Goal: Task Accomplishment & Management: Complete application form

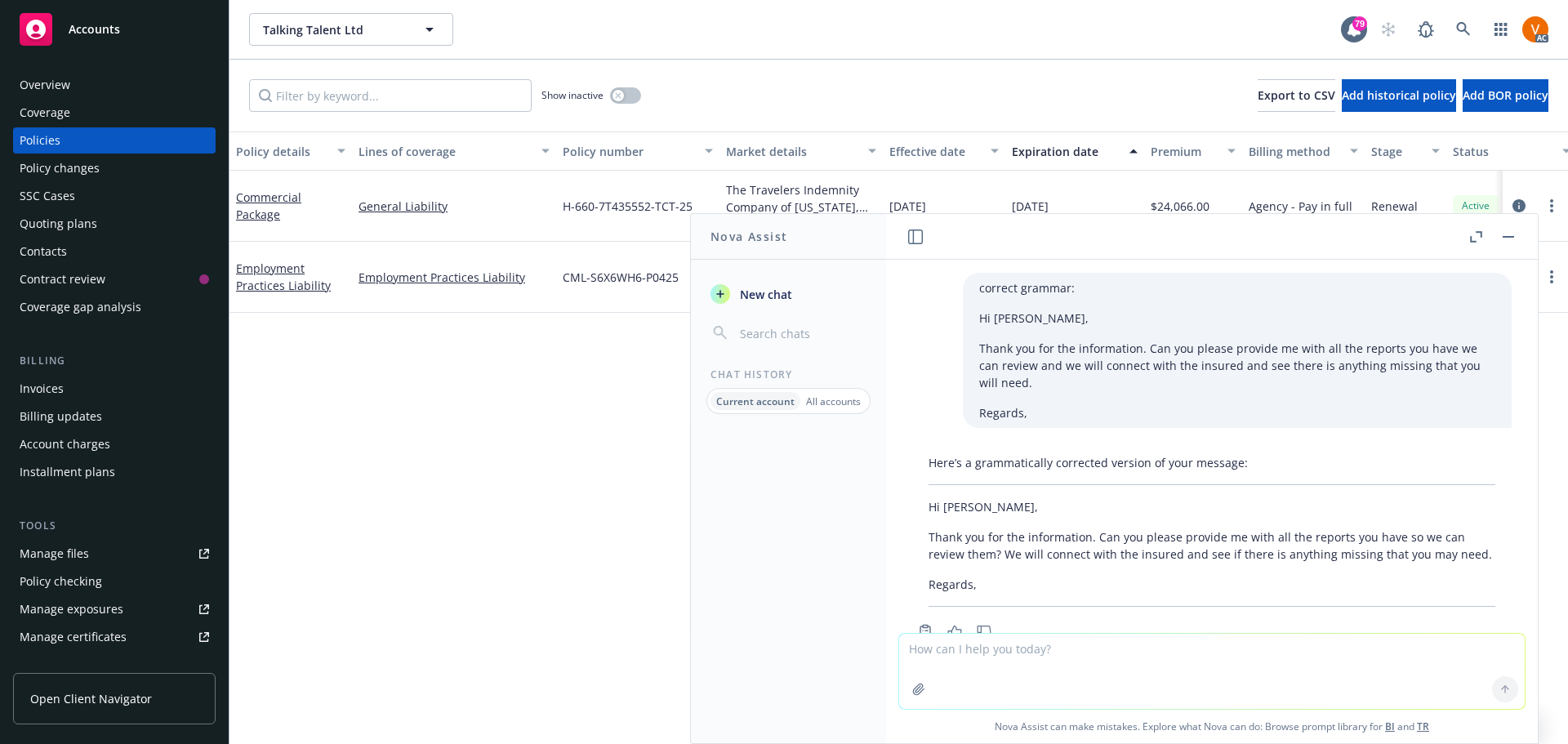
scroll to position [1689, 0]
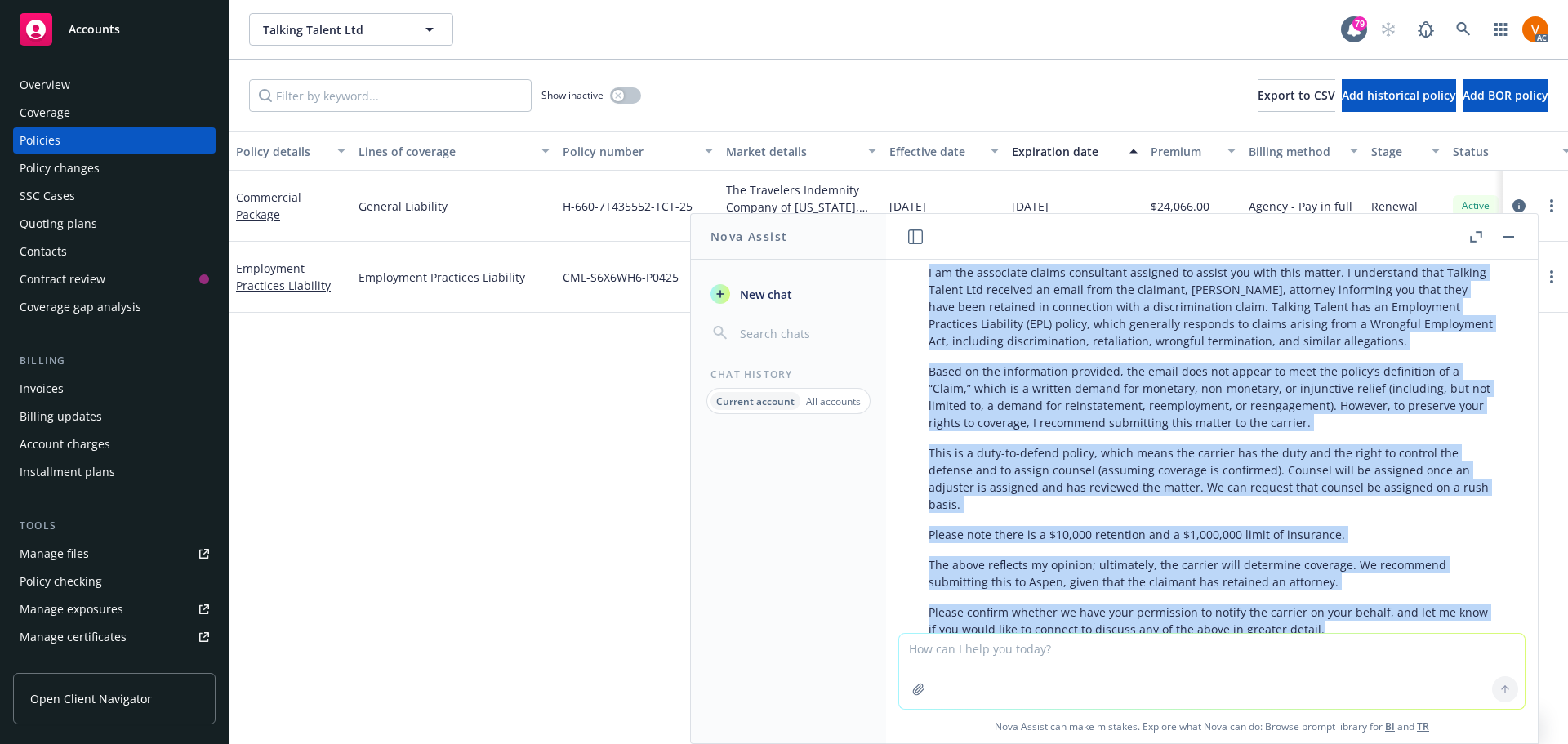
click at [1515, 228] on button "button" at bounding box center [1508, 237] width 20 height 20
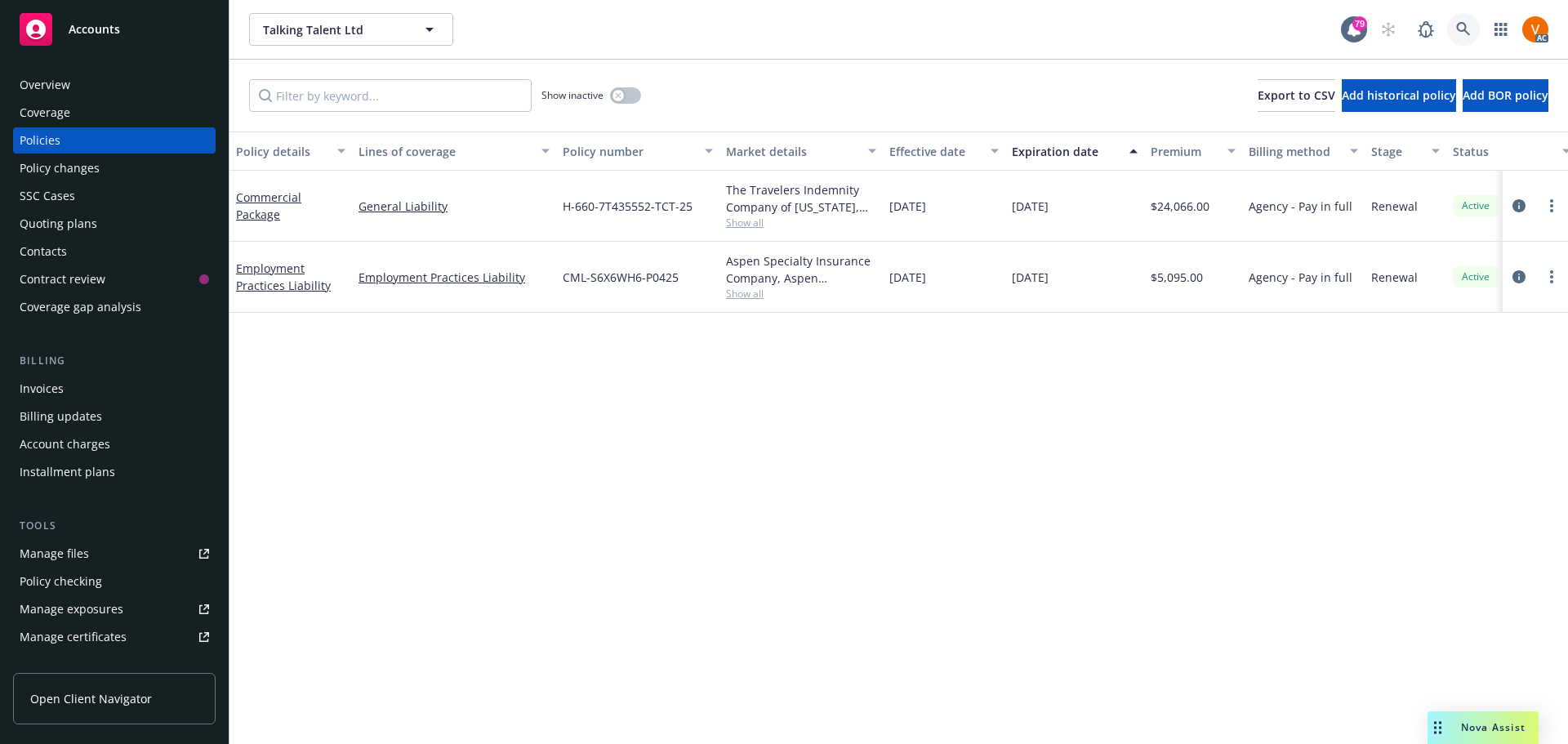
click at [1470, 26] on icon at bounding box center [1463, 29] width 14 height 14
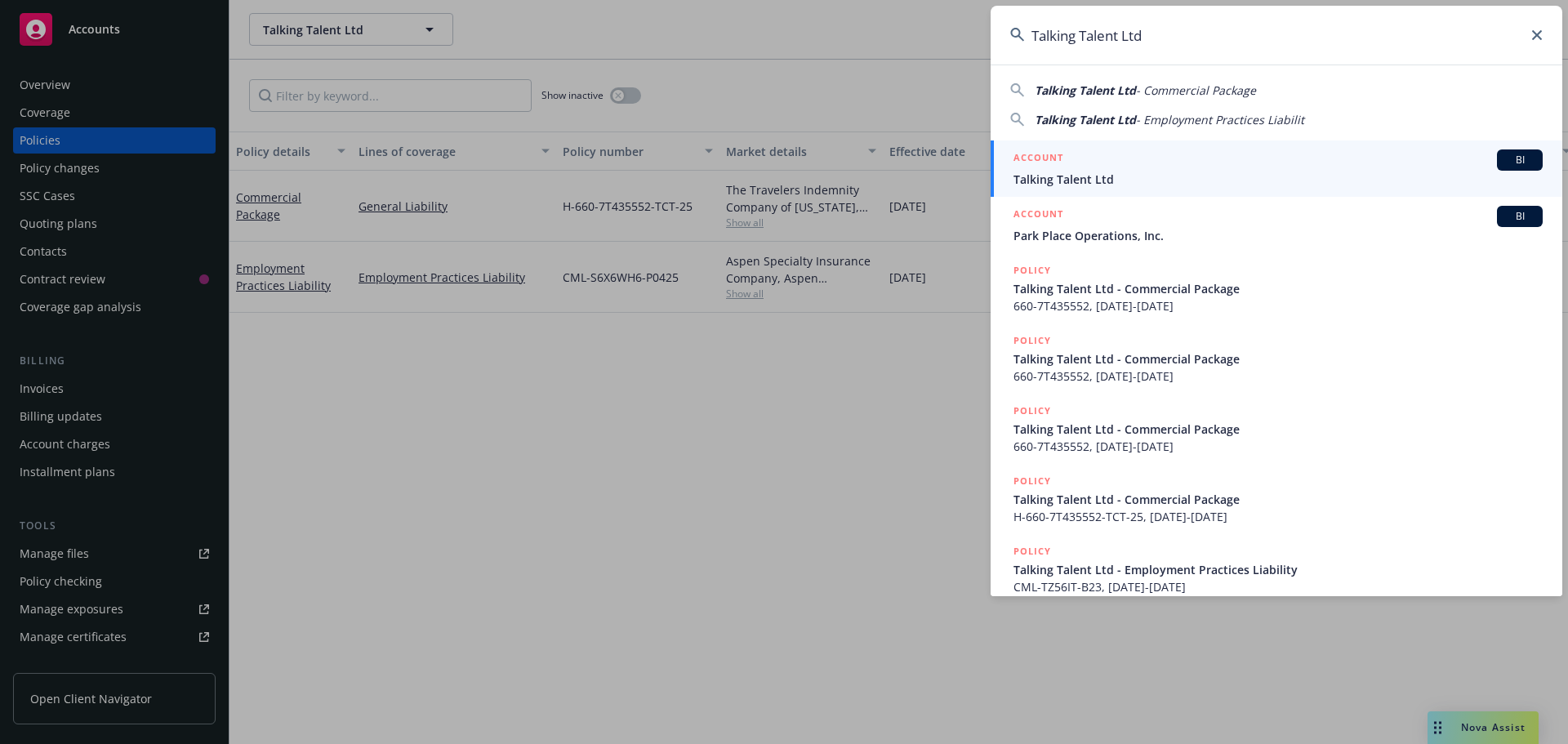
type input "Talking Talent Ltd"
click at [1083, 183] on span "Talking Talent Ltd" at bounding box center [1277, 179] width 530 height 17
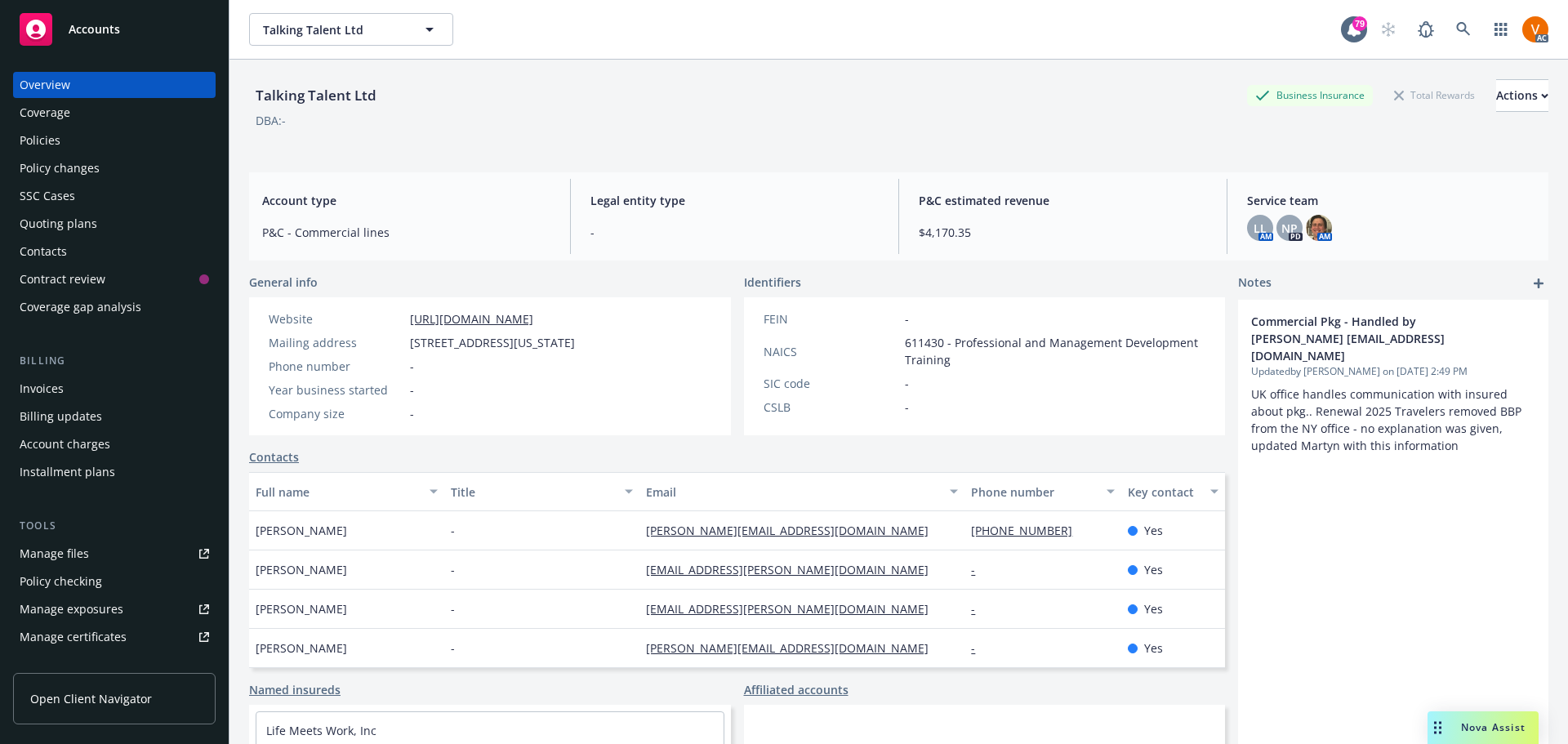
click at [124, 128] on div "Policies" at bounding box center [114, 140] width 189 height 26
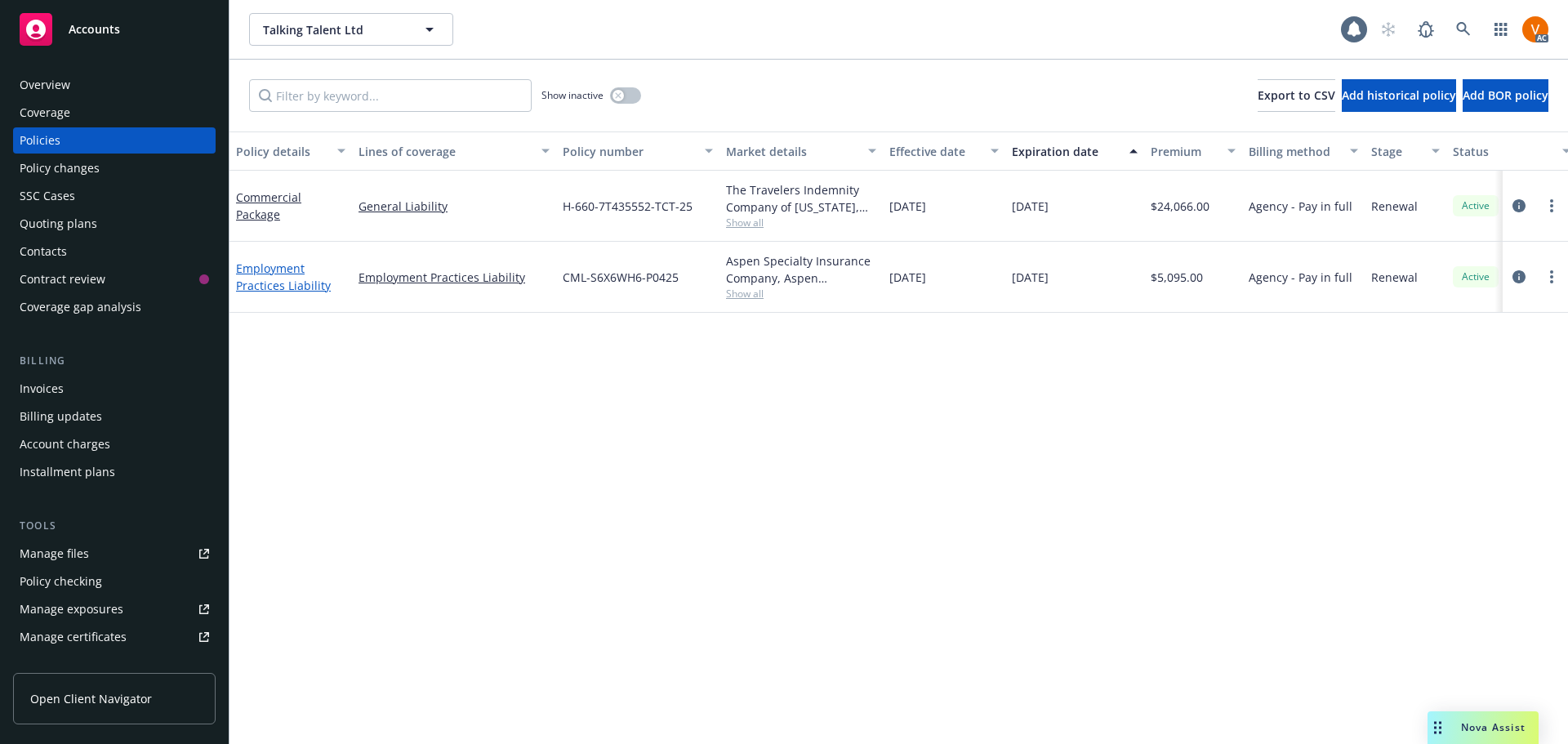
click at [293, 261] on link "Employment Practices Liability" at bounding box center [283, 277] width 95 height 33
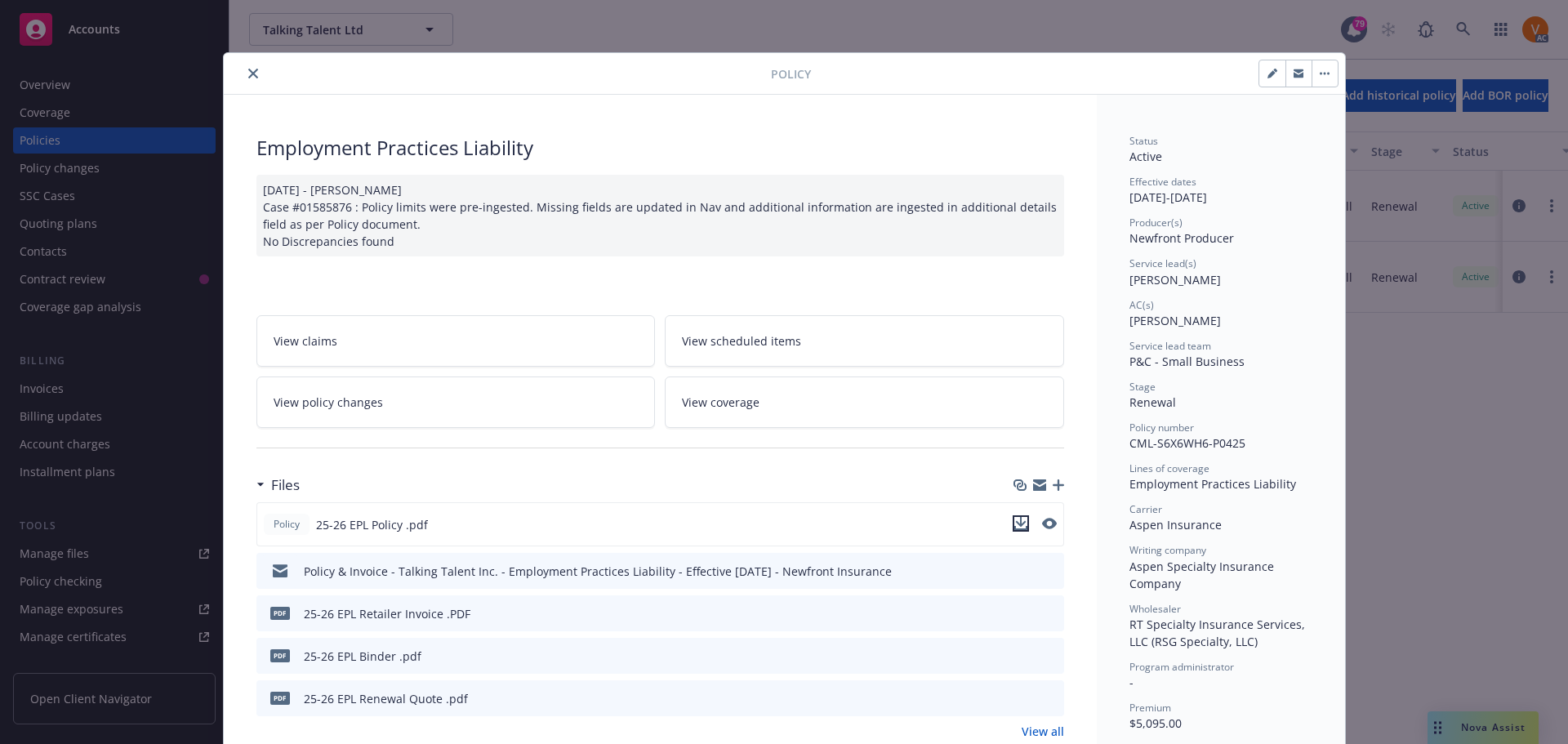
click at [1018, 517] on icon "download file" at bounding box center [1020, 523] width 13 height 13
click at [248, 70] on icon "close" at bounding box center [253, 73] width 10 height 10
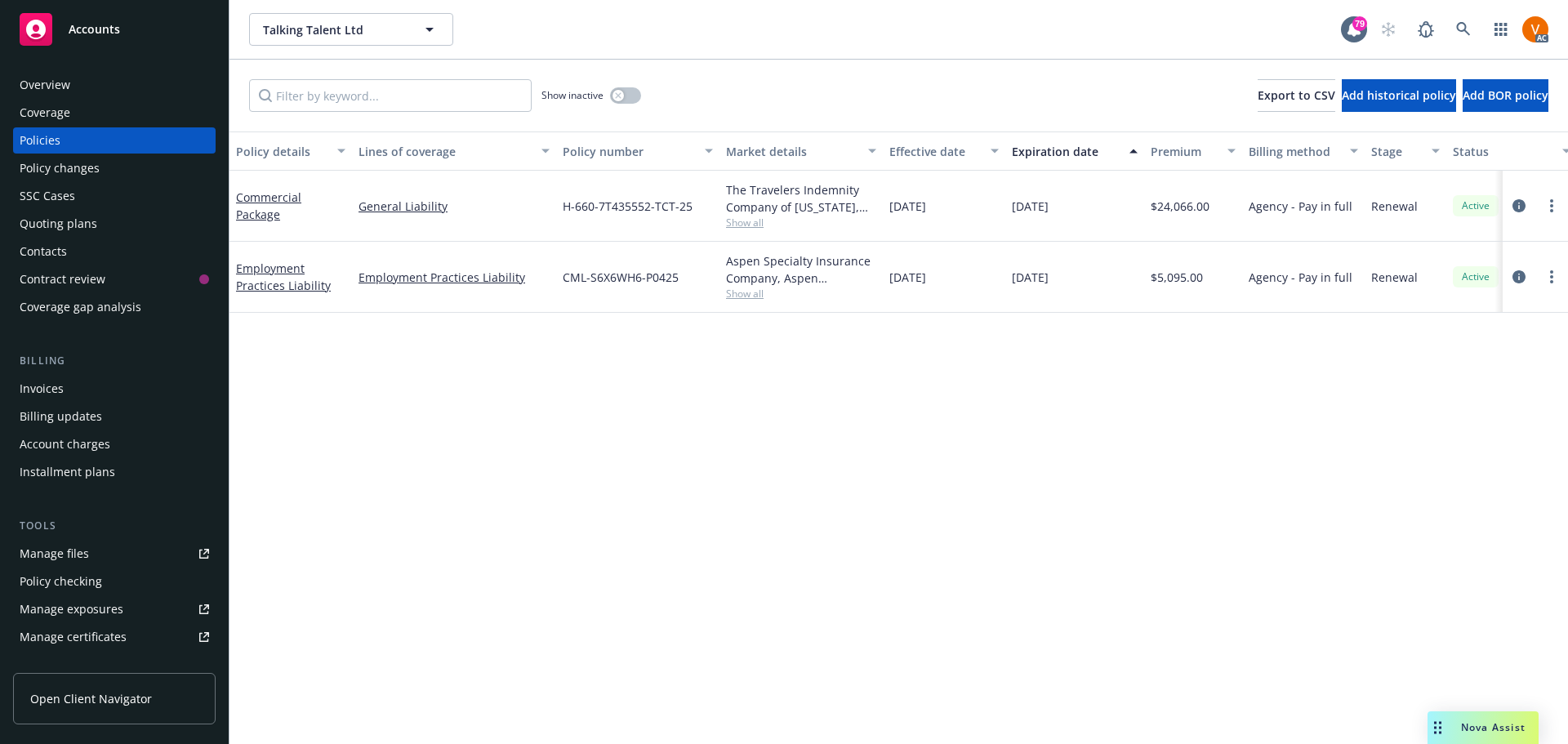
click at [1486, 734] on span "Nova Assist" at bounding box center [1493, 727] width 64 height 14
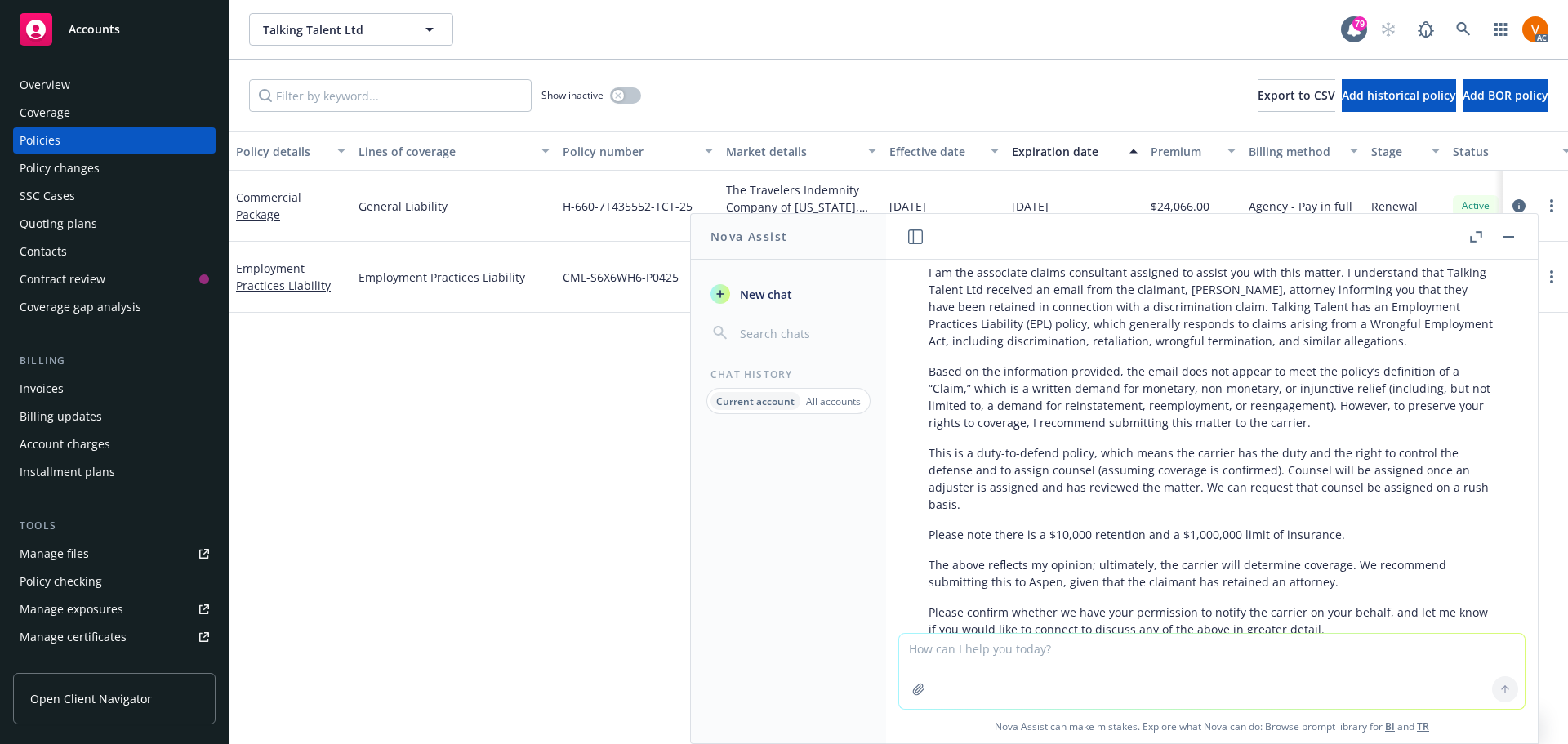
click at [1182, 661] on textarea at bounding box center [1211, 671] width 626 height 75
paste textarea "Hi [PERSON_NAME], Since the policy is duty to defend the carrier has choice of …"
type textarea "correct grammar: Hi [PERSON_NAME], Since the policy is duty to defend the carri…"
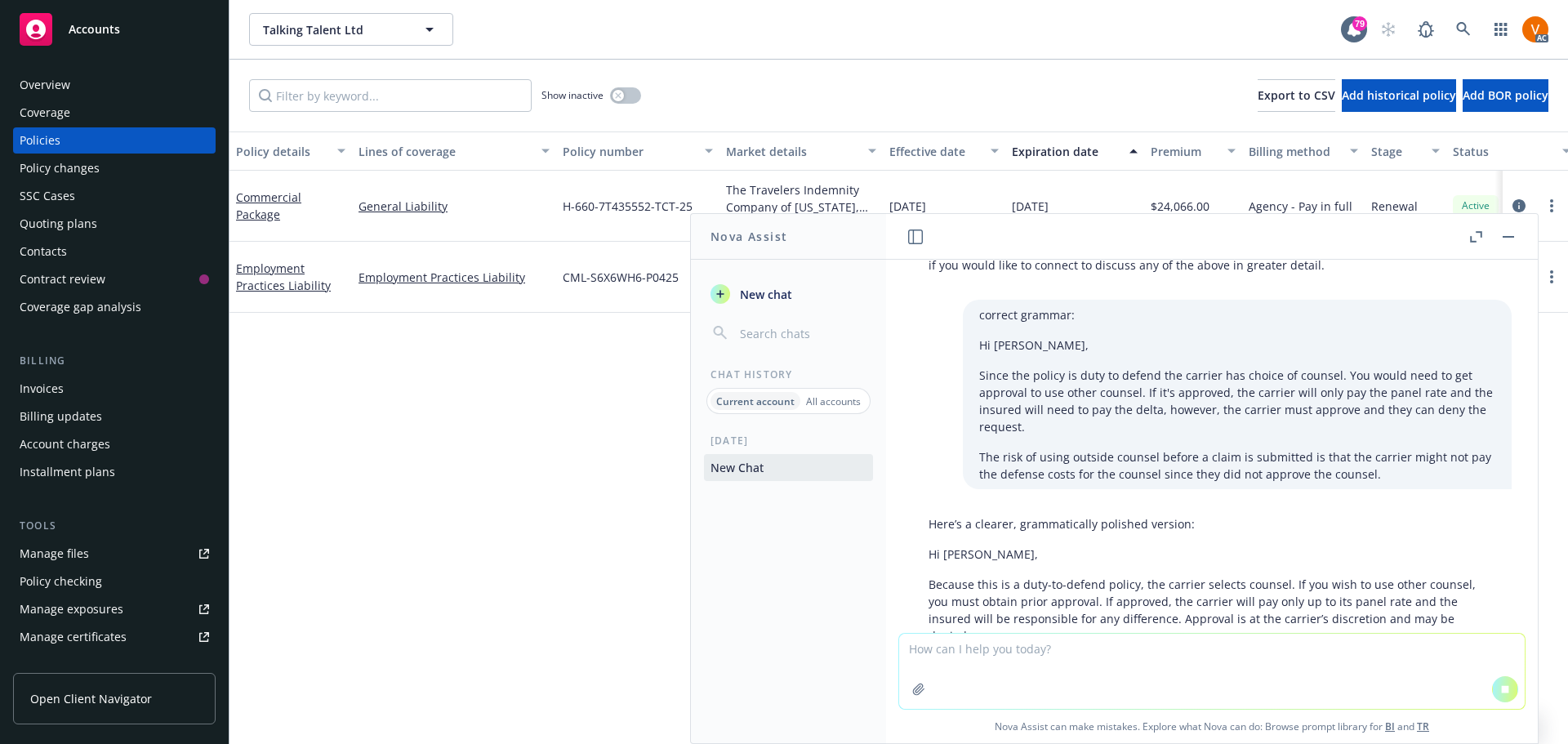
scroll to position [2097, 0]
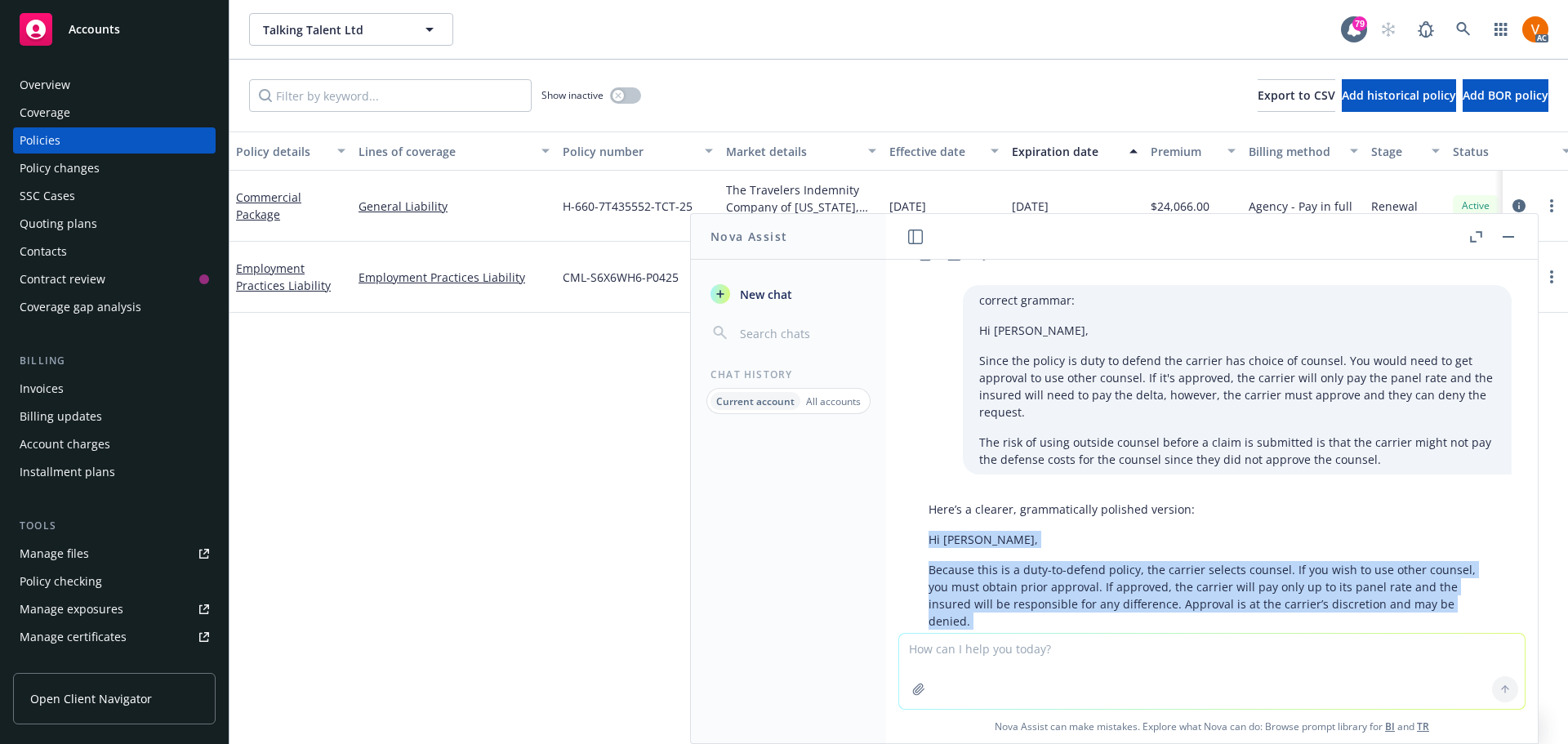
drag, startPoint x: 1382, startPoint y: 561, endPoint x: 921, endPoint y: 447, distance: 474.9
click at [921, 494] on div "Here’s a clearer, grammatically polished version: Hi [PERSON_NAME], Because thi…" at bounding box center [1212, 588] width 599 height 189
copy div "Hi [PERSON_NAME], Because this is a duty-to-defend policy, the carrier selects …"
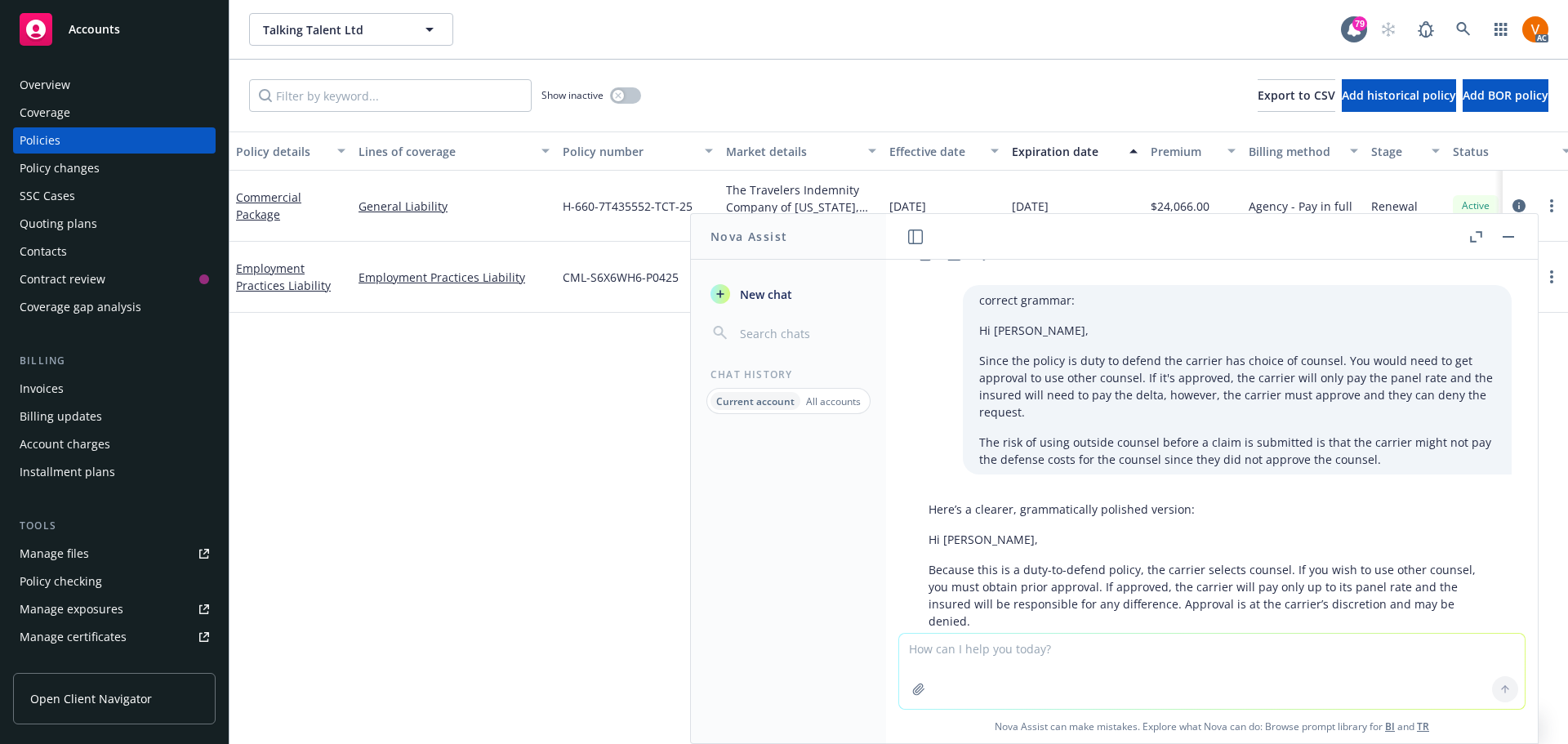
click at [1056, 670] on textarea at bounding box center [1211, 671] width 626 height 75
paste textarea "I reached out to the adjuster for an update on this claim. It looks like the ad…"
type textarea "I reached out to the adjuster for an update on this claim. It looks like the ad…"
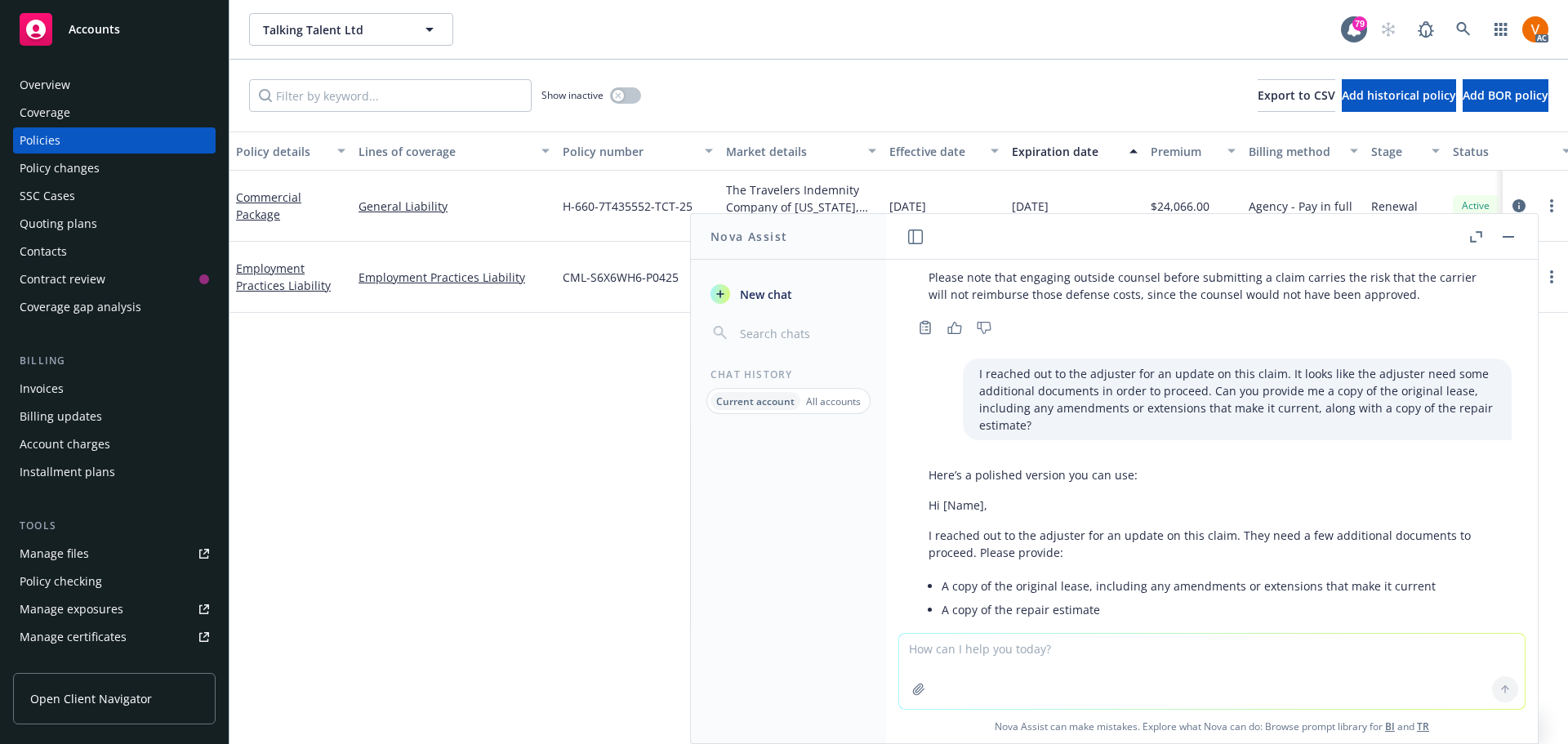
scroll to position [2473, 0]
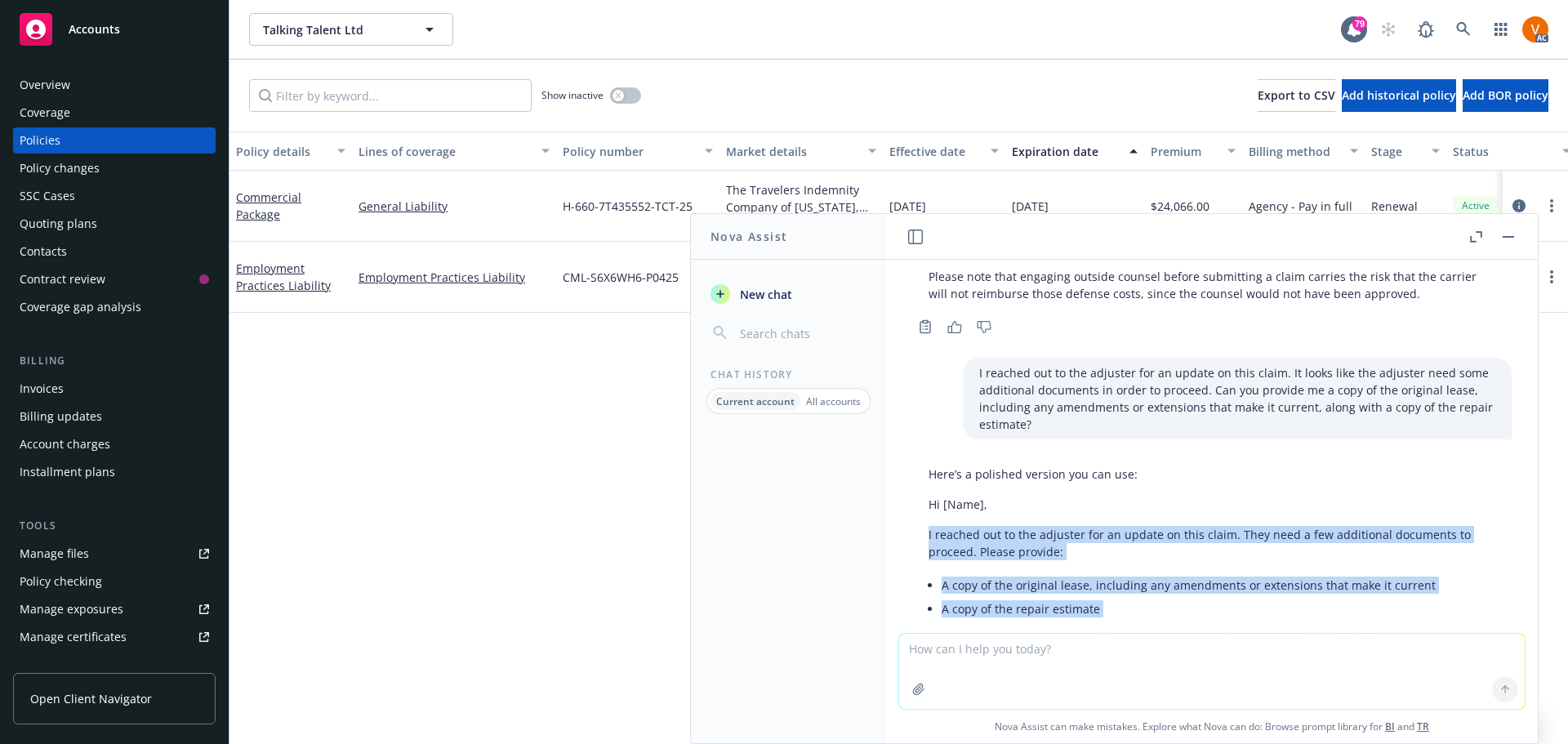
drag, startPoint x: 1337, startPoint y: 518, endPoint x: 922, endPoint y: 415, distance: 427.6
click at [922, 459] on div "Here’s a polished version you can use: Hi [Name], I reached out to the adjuster…" at bounding box center [1212, 582] width 599 height 246
copy div "I reached out to the adjuster for an update on this claim. They need a few addi…"
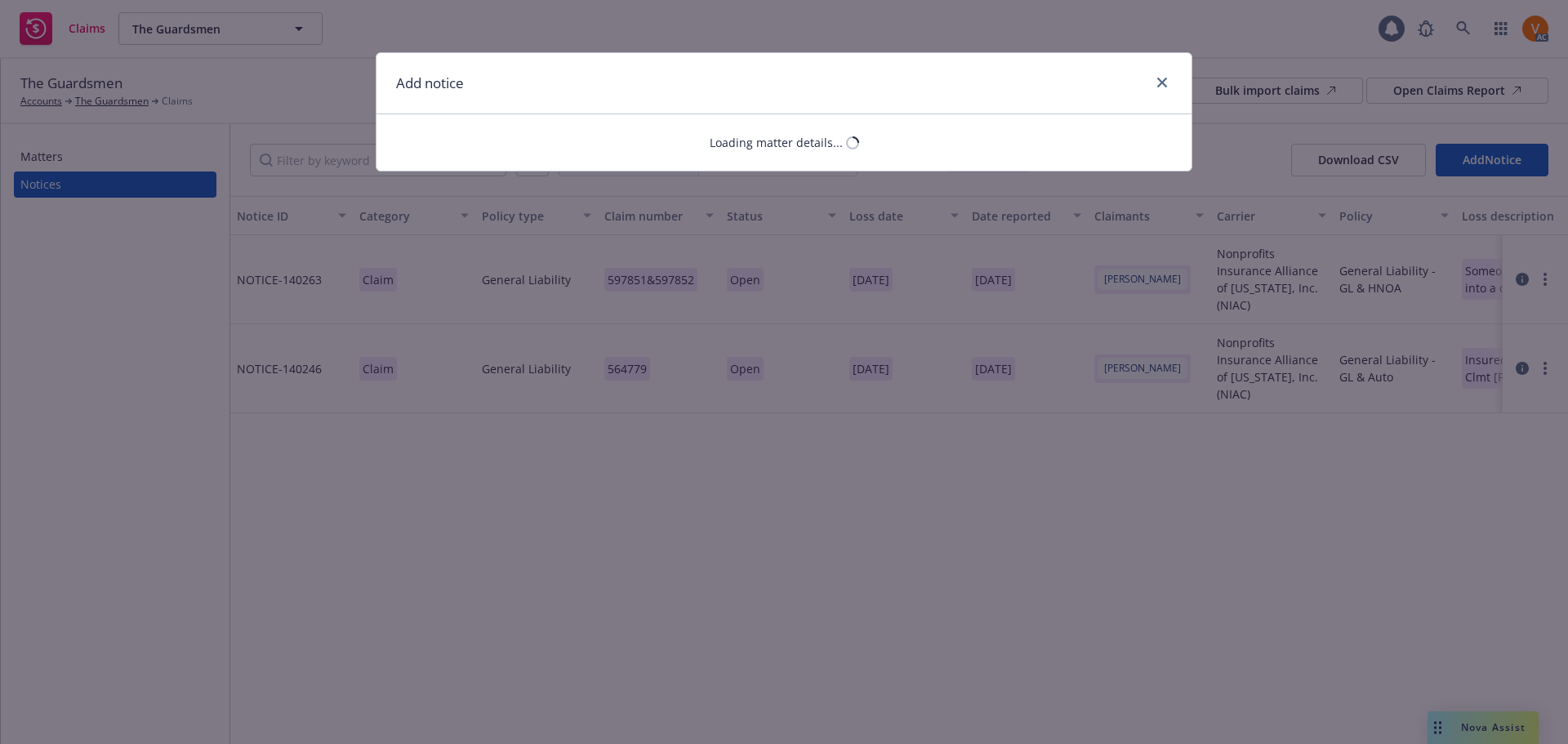
select select "GENERAL_LIABILITY"
select select "open"
select select "CLAIM"
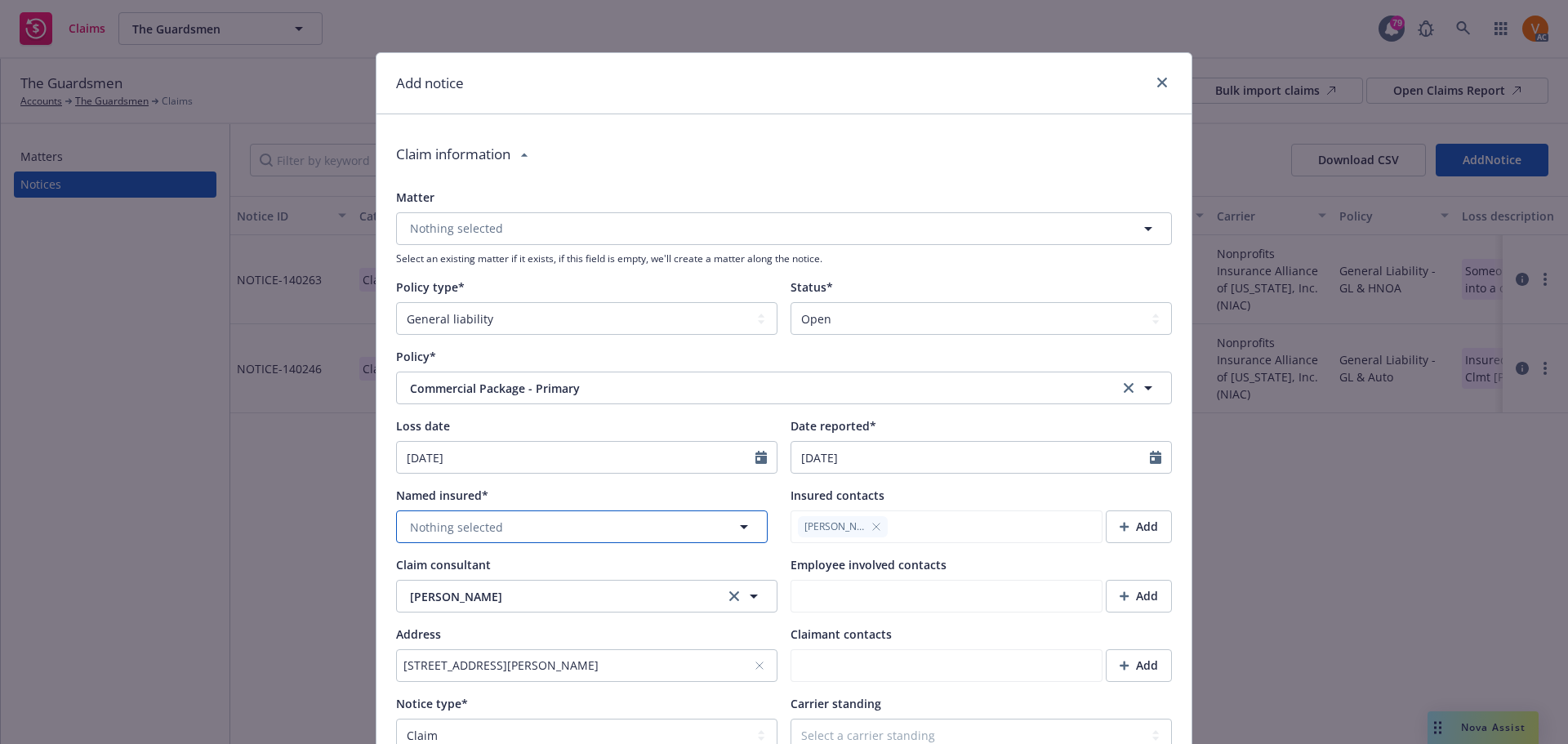
click at [505, 510] on button "Nothing selected" at bounding box center [582, 527] width 371 height 33
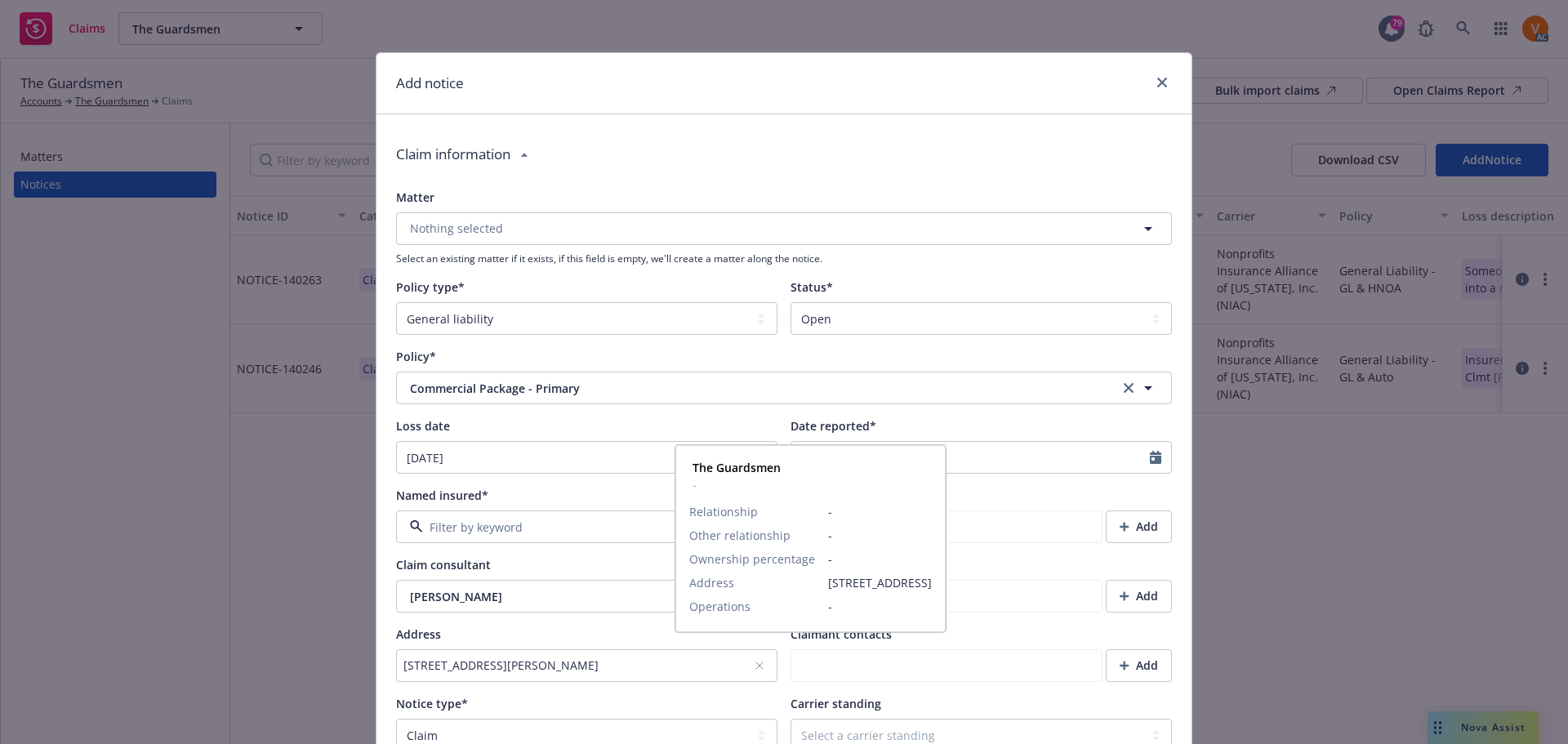
click at [518, 530] on strong "The Guardsmen" at bounding box center [543, 533] width 88 height 15
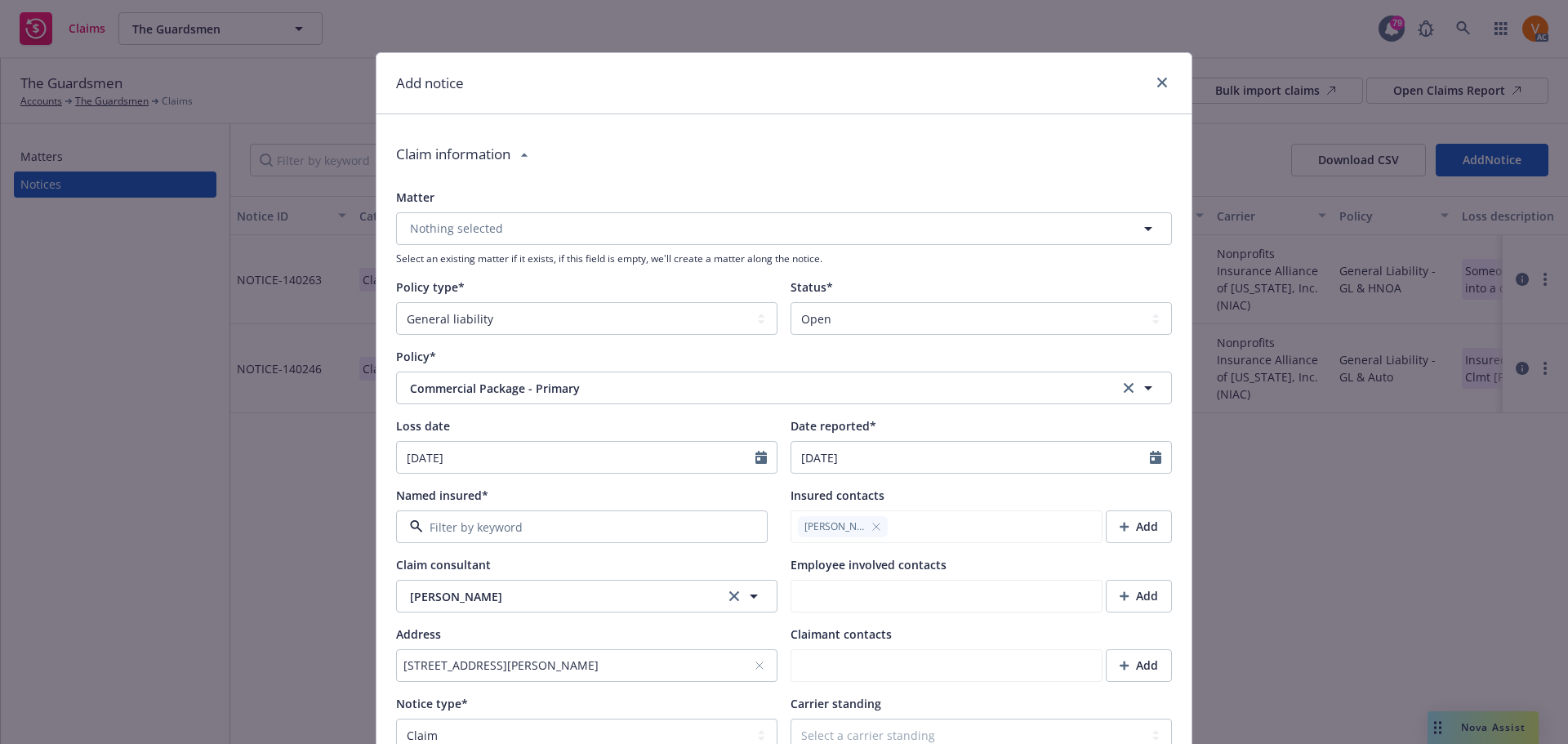
type textarea "x"
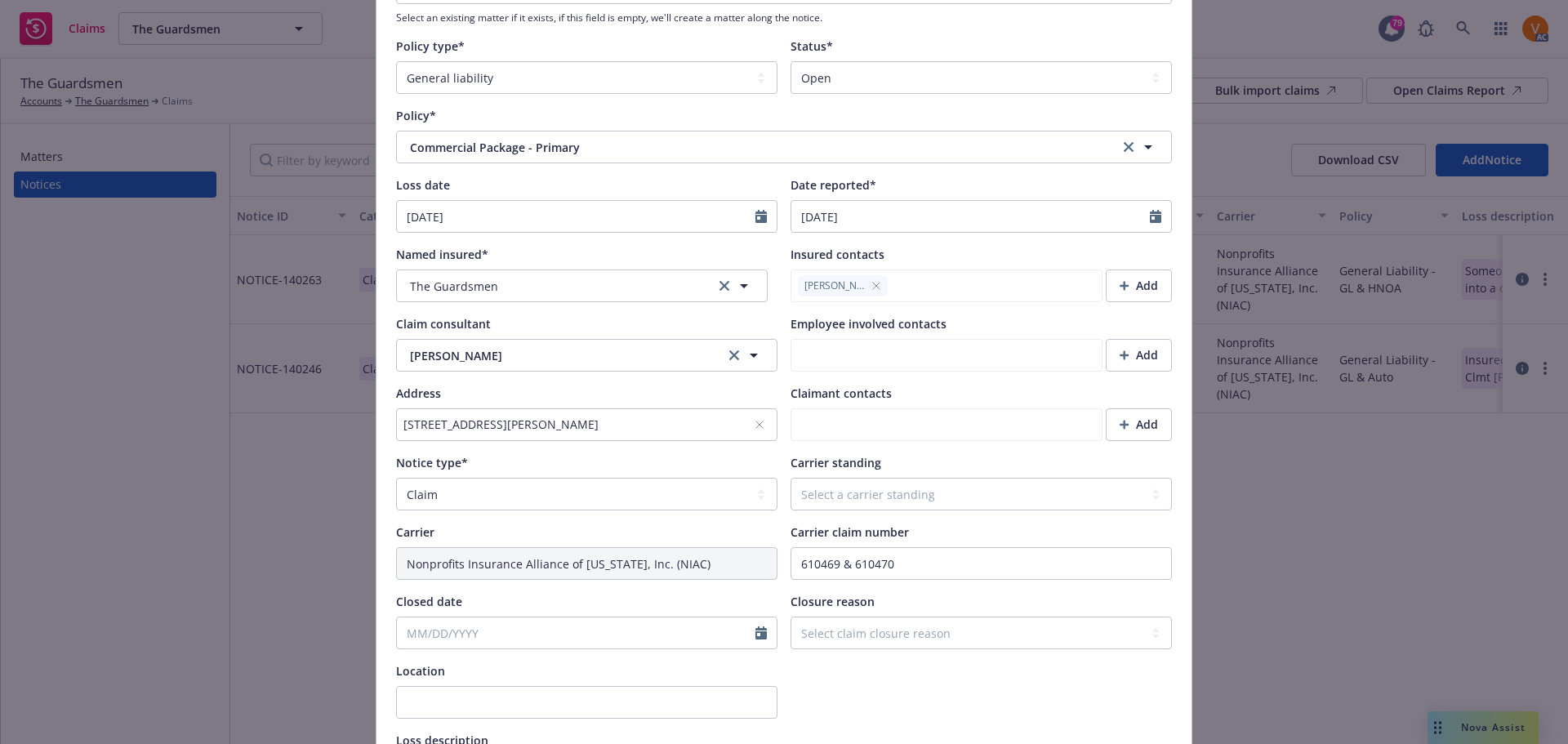
scroll to position [245, 0]
click at [912, 473] on select "Select a carrier standing Closed Not submitted Open Reopened Subrogated Withdra…" at bounding box center [980, 490] width 381 height 33
select select "OPEN"
click at [790, 473] on select "Select a carrier standing Closed Not submitted Open Reopened Subrogated Withdra…" at bounding box center [980, 490] width 381 height 33
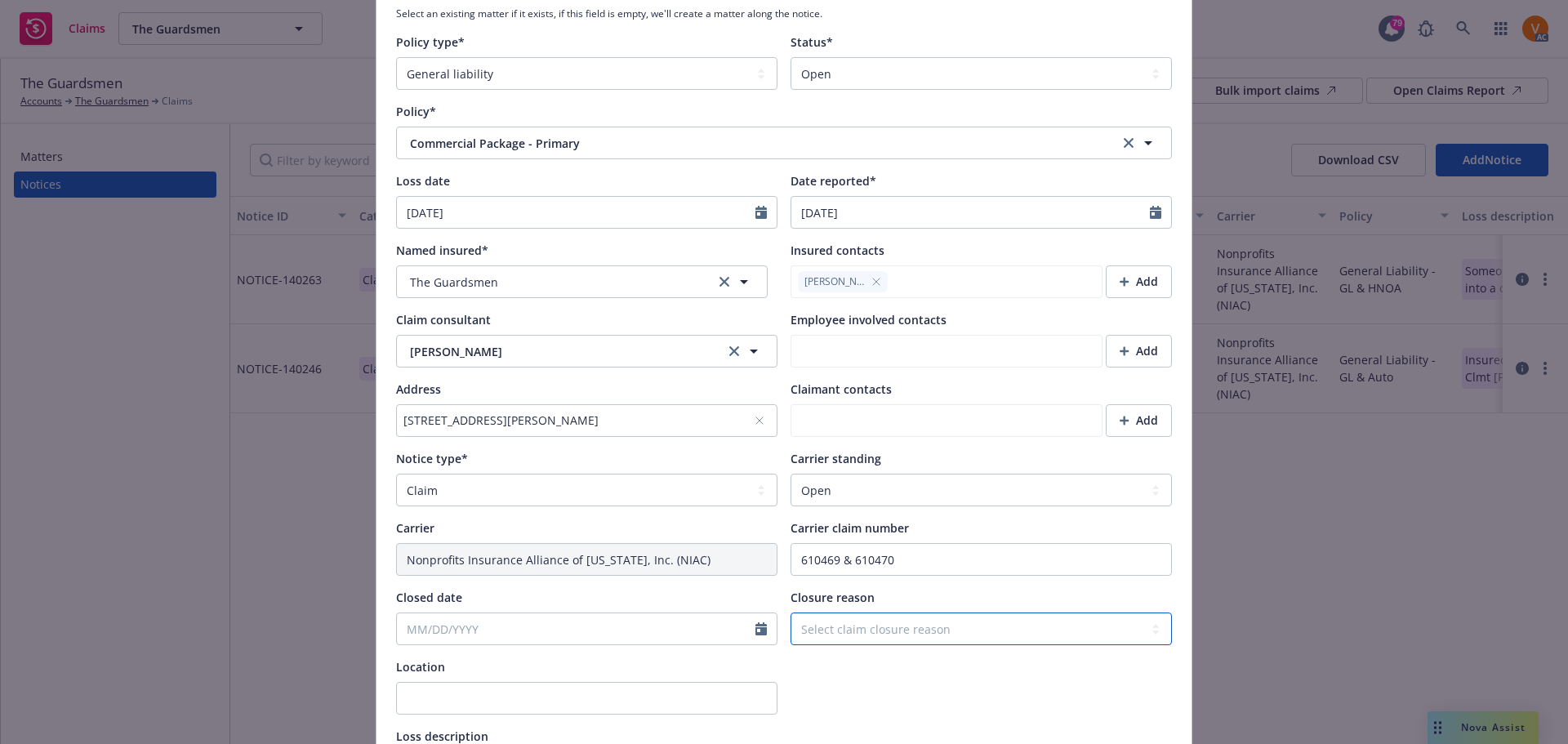
click at [874, 613] on select "Select claim closure reason Administrative closure Closed Closed no liability f…" at bounding box center [980, 629] width 381 height 33
click at [705, 520] on div "Carrier" at bounding box center [587, 528] width 381 height 17
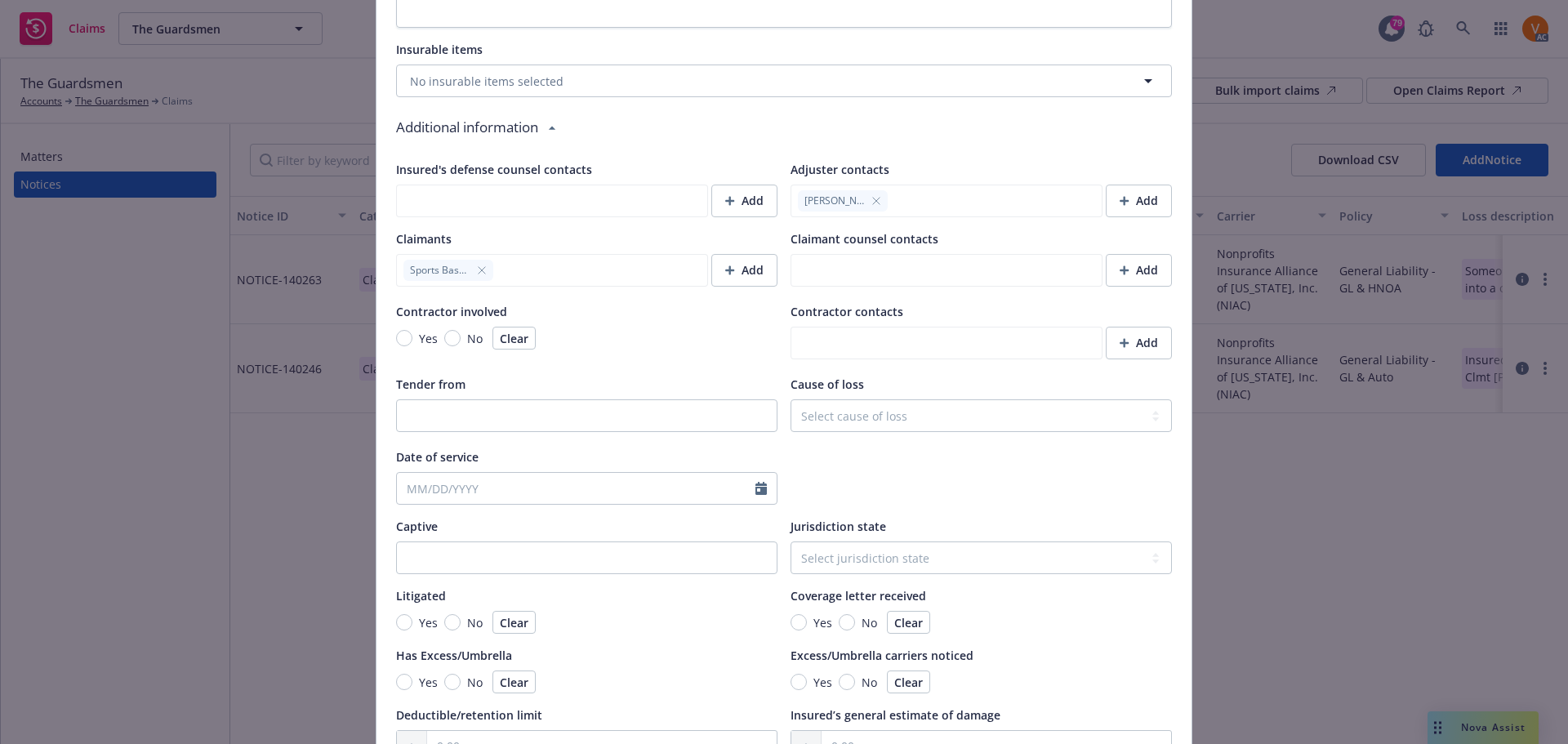
scroll to position [1255, 0]
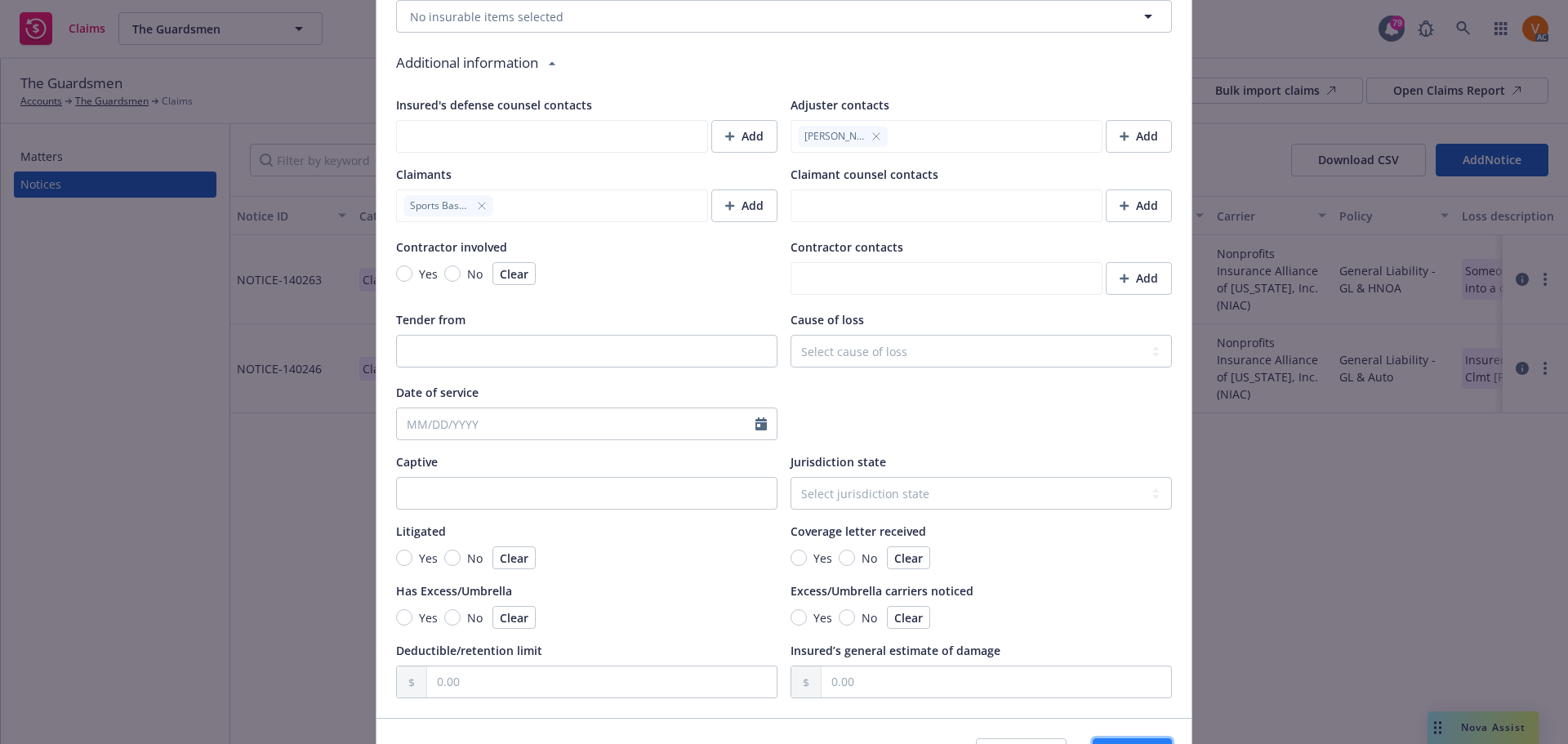
click at [1120, 743] on span "Save" at bounding box center [1133, 754] width 25 height 15
type textarea "x"
